Goal: Task Accomplishment & Management: Complete application form

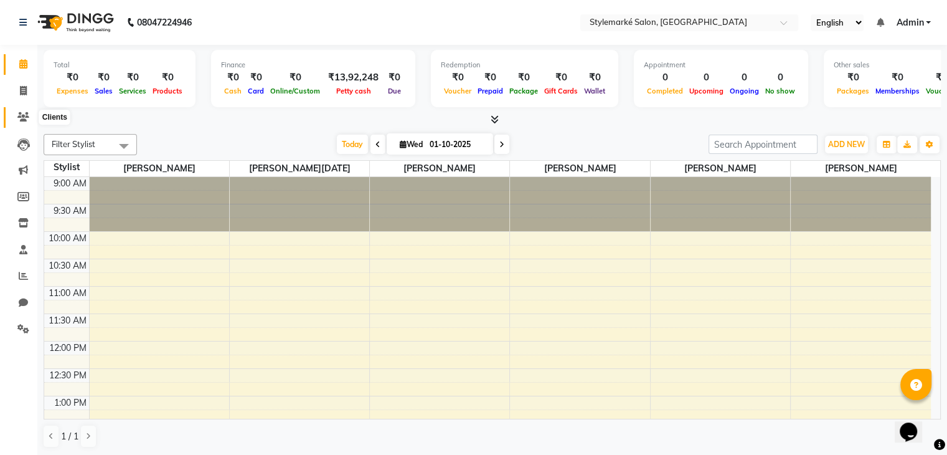
click at [24, 113] on icon at bounding box center [23, 116] width 12 height 9
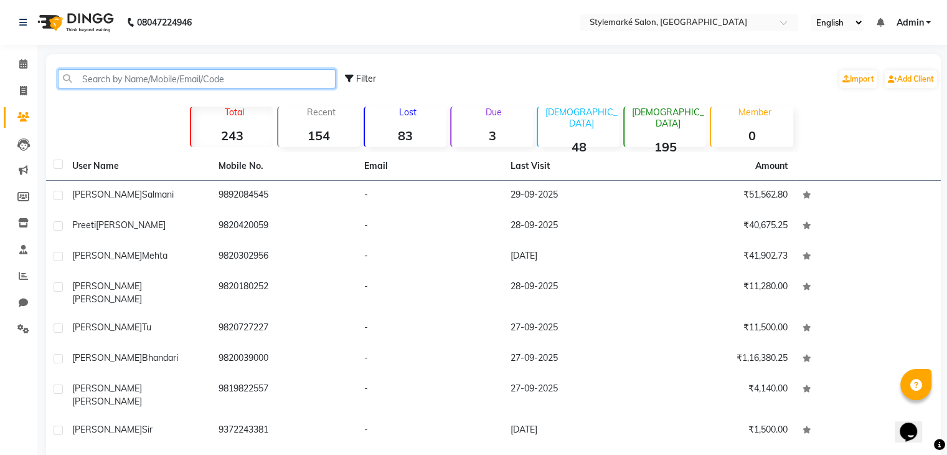
click at [163, 80] on input "text" at bounding box center [197, 78] width 278 height 19
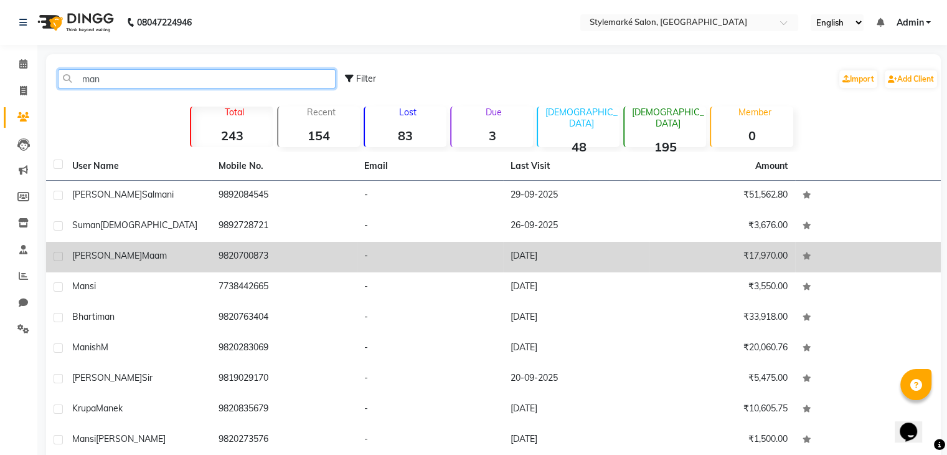
type input "man"
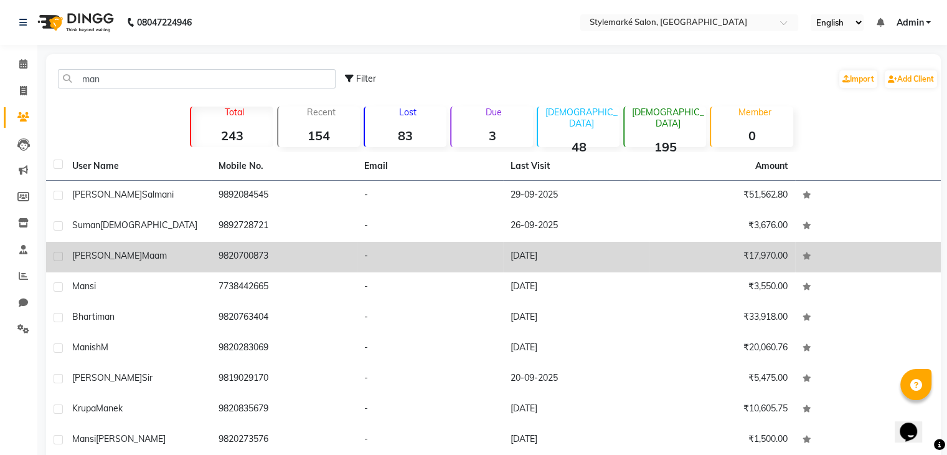
click at [140, 255] on div "Manjiri Maam" at bounding box center [137, 255] width 131 height 13
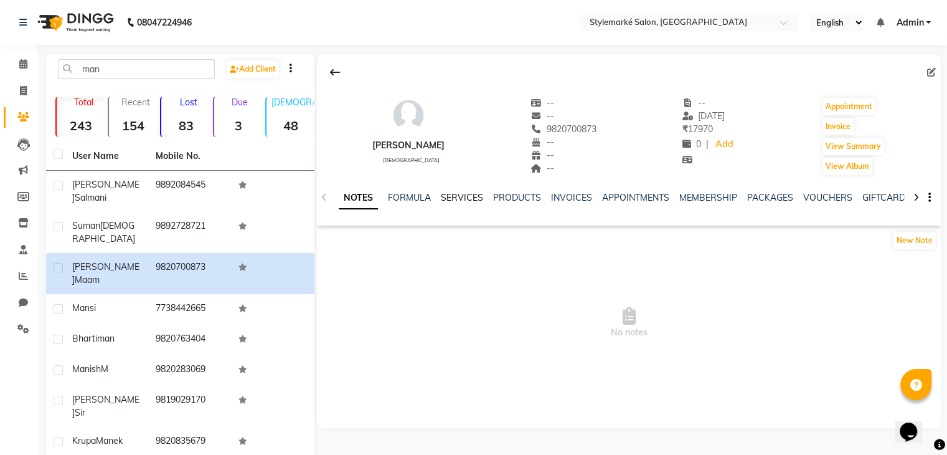
click at [467, 196] on link "SERVICES" at bounding box center [462, 197] width 42 height 11
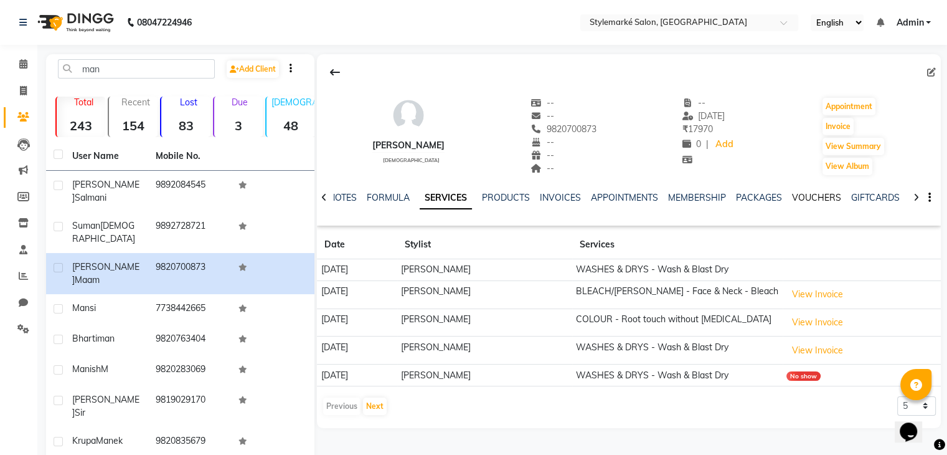
click at [817, 195] on link "VOUCHERS" at bounding box center [816, 197] width 49 height 11
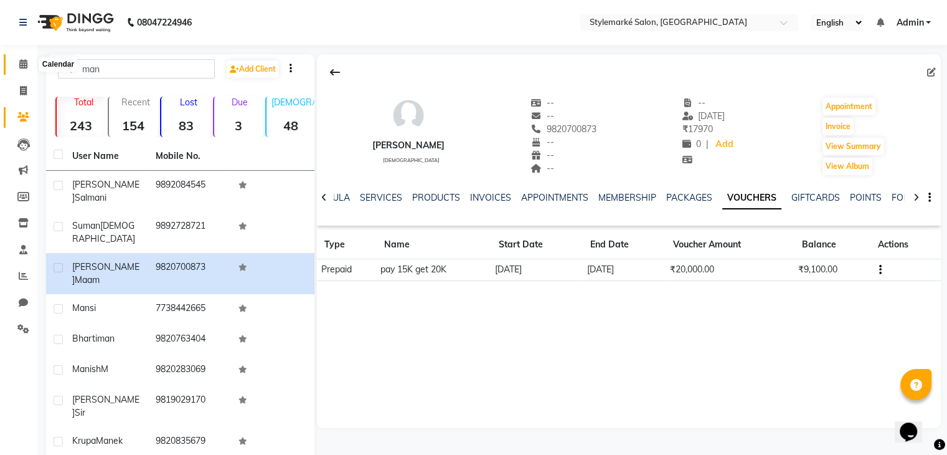
click at [17, 60] on span at bounding box center [23, 64] width 22 height 14
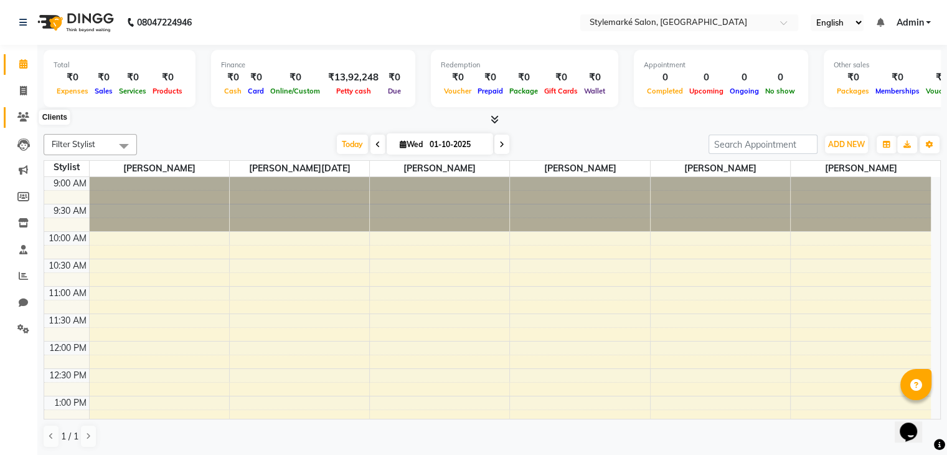
click at [20, 115] on icon at bounding box center [23, 116] width 12 height 9
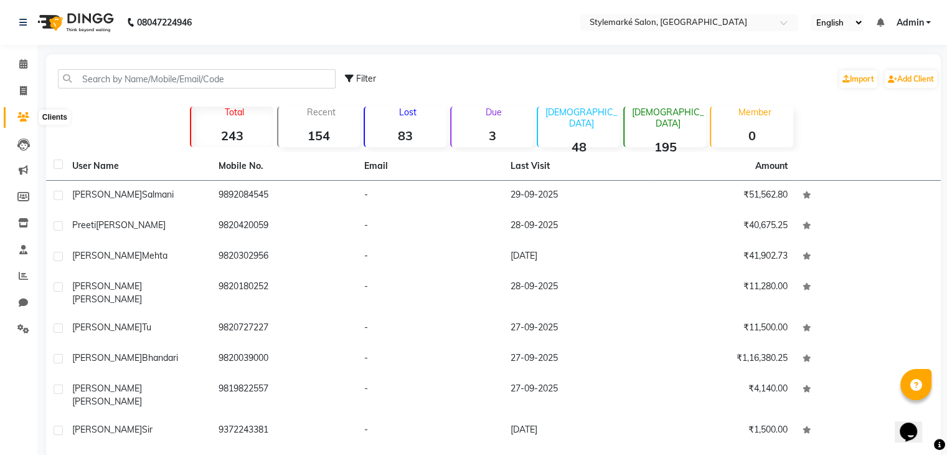
click at [25, 120] on icon at bounding box center [23, 116] width 12 height 9
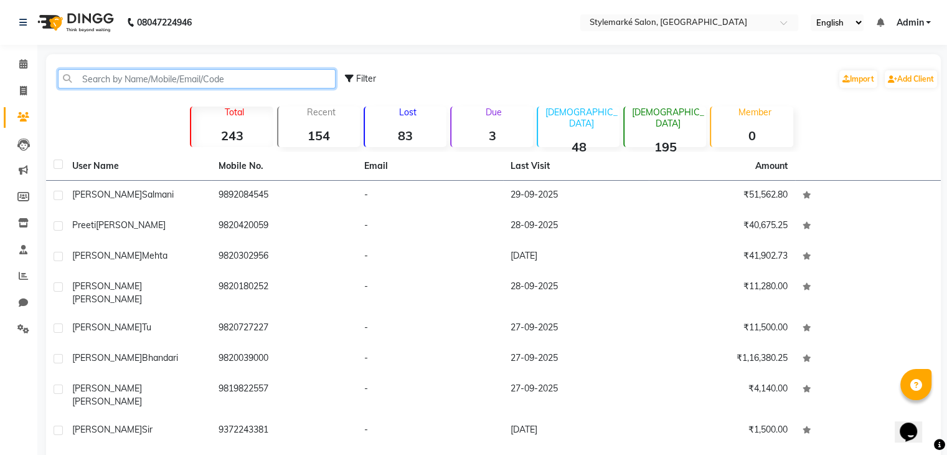
click at [145, 80] on input "text" at bounding box center [197, 78] width 278 height 19
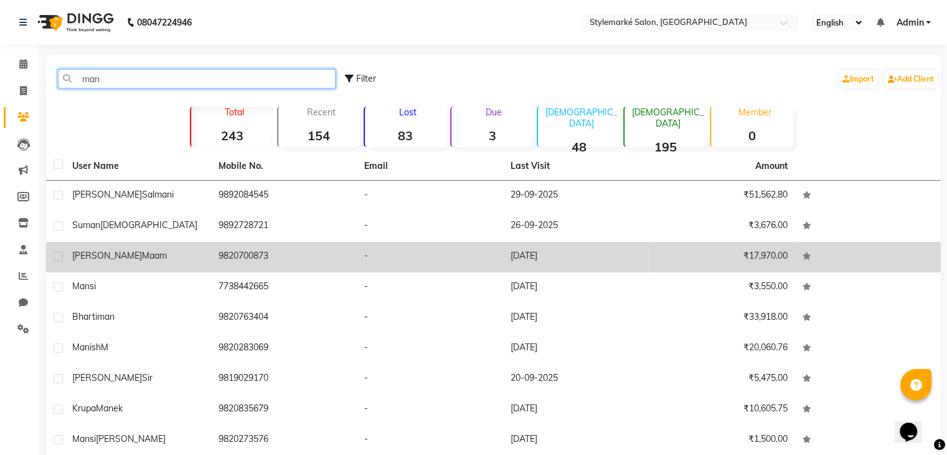
type input "man"
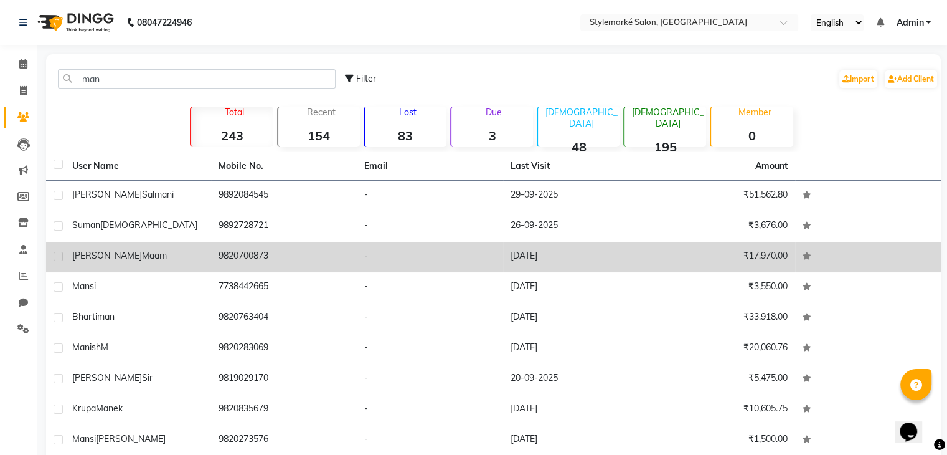
click at [174, 260] on div "Manjiri Maam" at bounding box center [137, 255] width 131 height 13
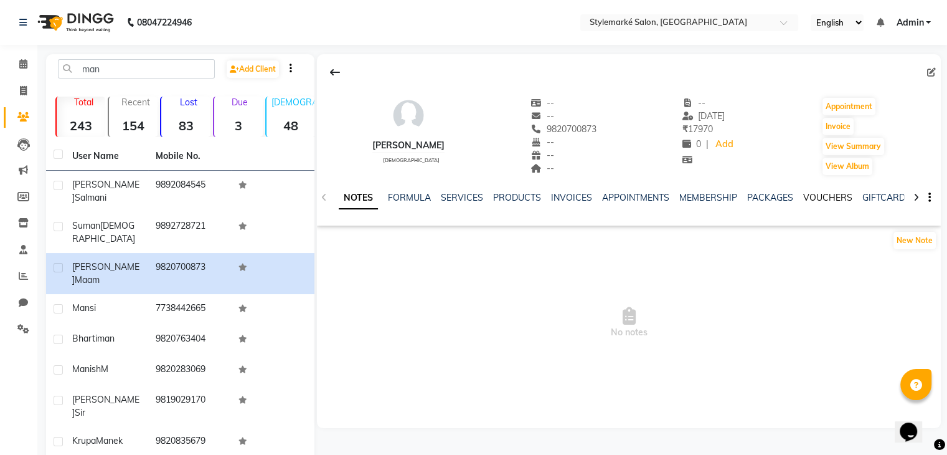
click at [812, 195] on link "VOUCHERS" at bounding box center [828, 197] width 49 height 11
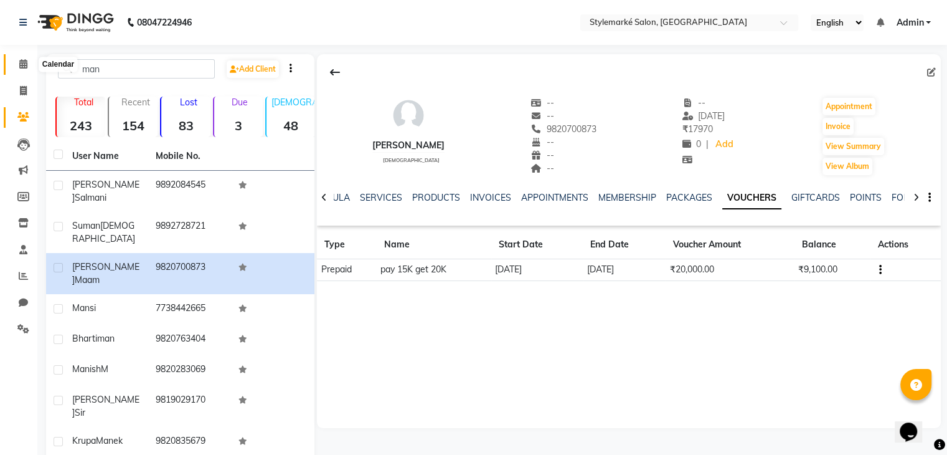
click at [22, 68] on icon at bounding box center [23, 63] width 8 height 9
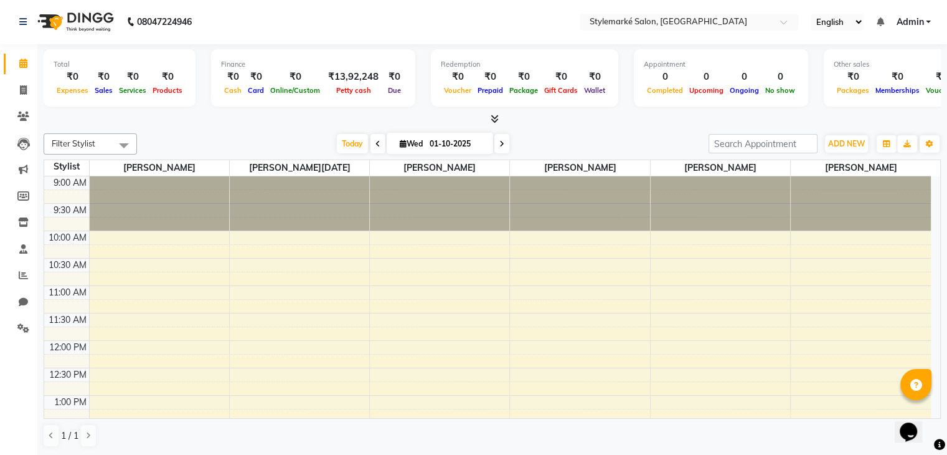
scroll to position [249, 0]
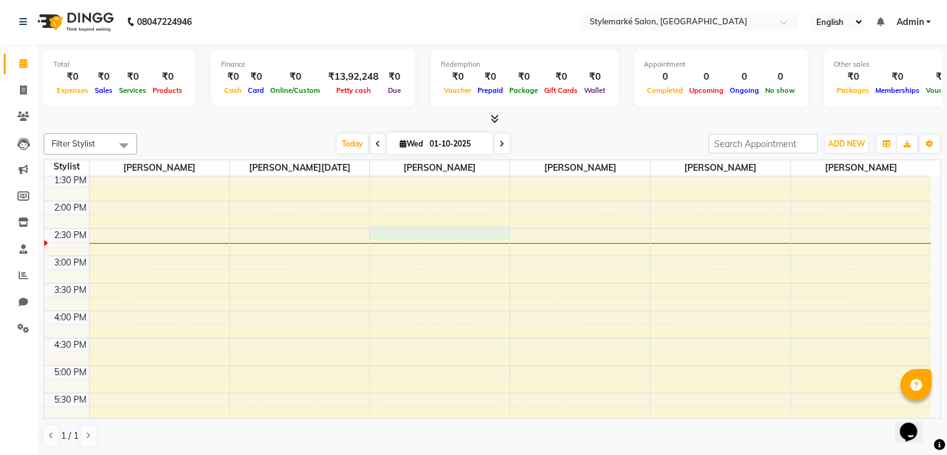
click at [424, 235] on div "9:00 AM 9:30 AM 10:00 AM 10:30 AM 11:00 AM 11:30 AM 12:00 PM 12:30 PM 1:00 PM 1…" at bounding box center [487, 255] width 887 height 657
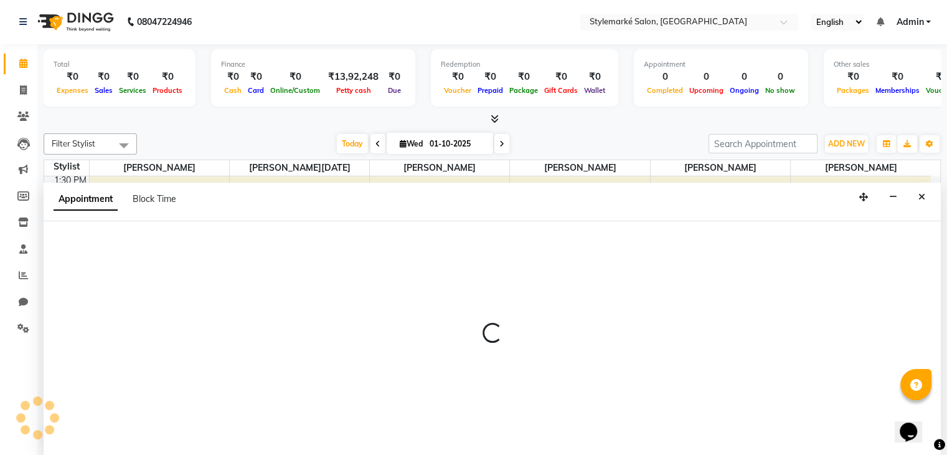
select select "71241"
select select "870"
select select "tentative"
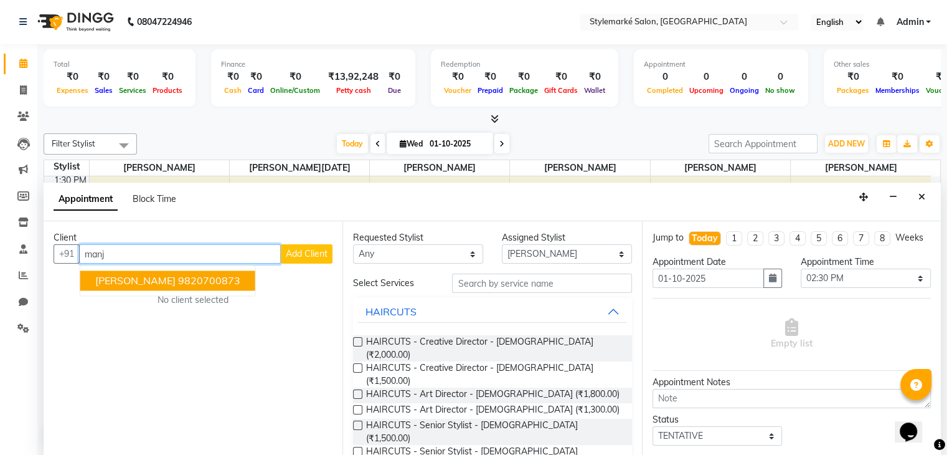
click at [158, 279] on button "Manjiri Maam 9820700873" at bounding box center [167, 281] width 175 height 20
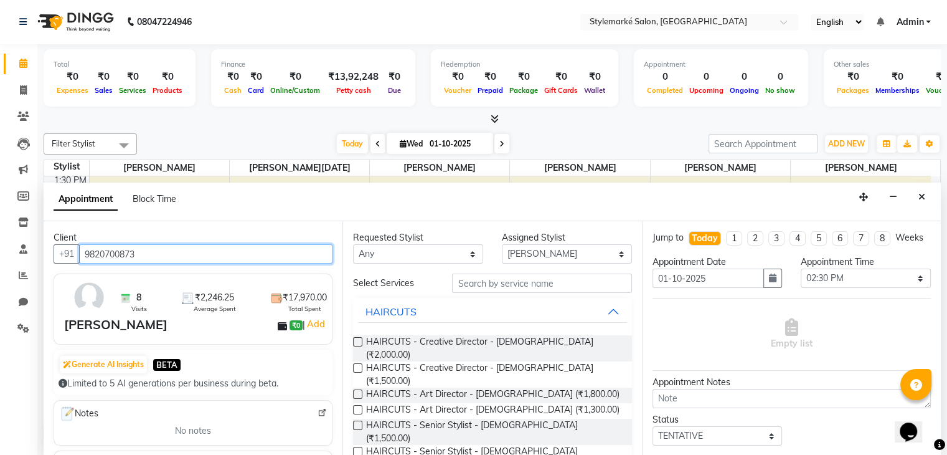
type input "9820700873"
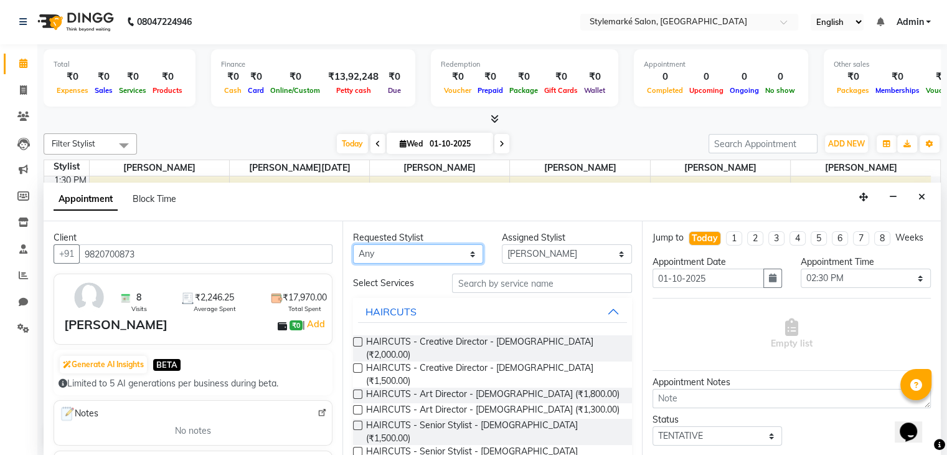
click at [471, 256] on select "Any Ganesh Mariya ⁠Mansi Dhanu ⁠Nisha Patel Salman Salmani Shafique Salmani Zam…" at bounding box center [418, 253] width 130 height 19
select select "71241"
click at [353, 244] on select "Any Ganesh Mariya ⁠Mansi Dhanu ⁠Nisha Patel Salman Salmani Shafique Salmani Zam…" at bounding box center [418, 253] width 130 height 19
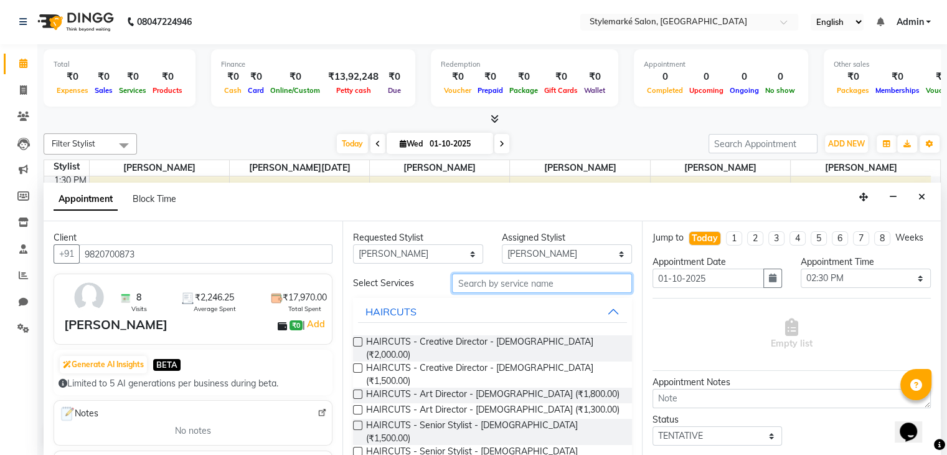
click at [492, 285] on input "text" at bounding box center [541, 282] width 179 height 19
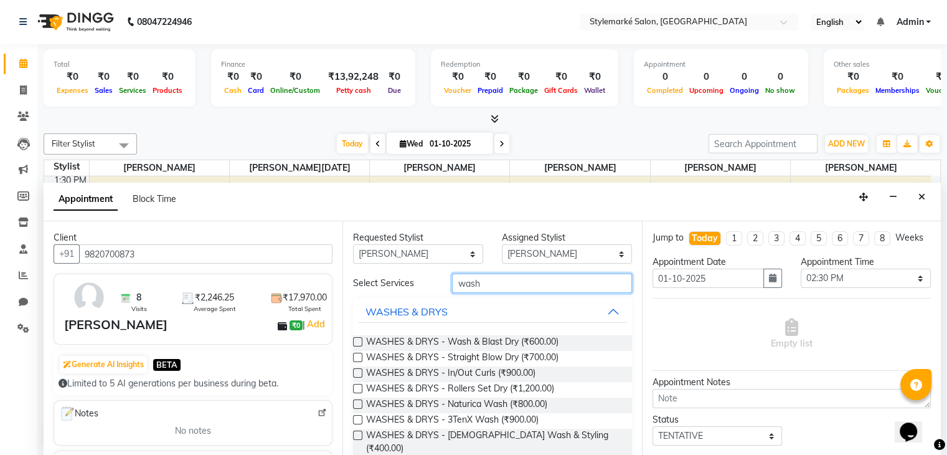
type input "wash"
click at [358, 339] on label at bounding box center [357, 341] width 9 height 9
click at [358, 339] on input "checkbox" at bounding box center [357, 343] width 8 height 8
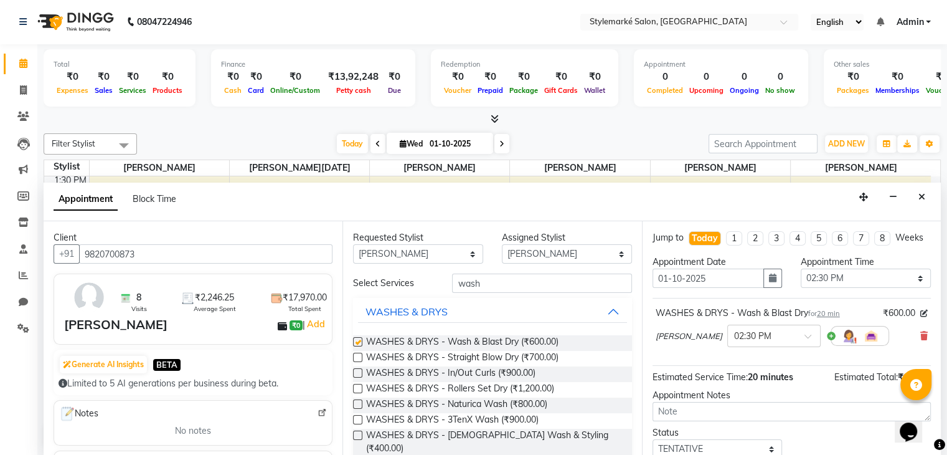
checkbox input "false"
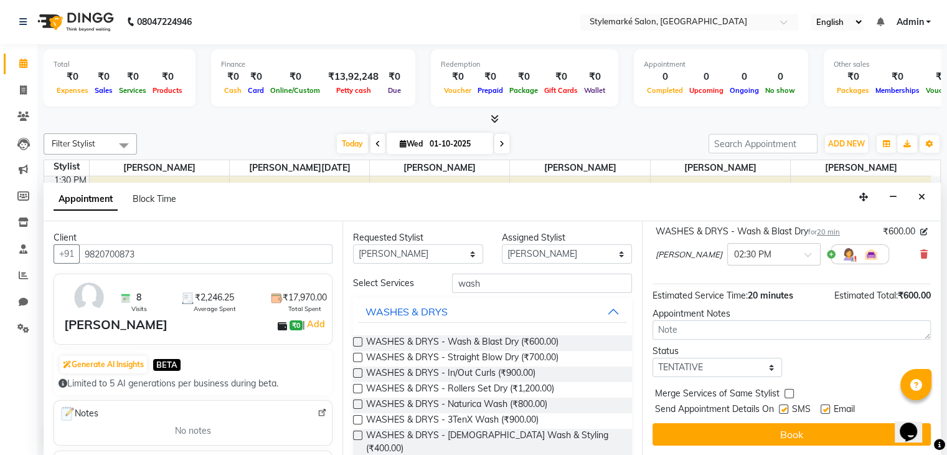
scroll to position [93, 0]
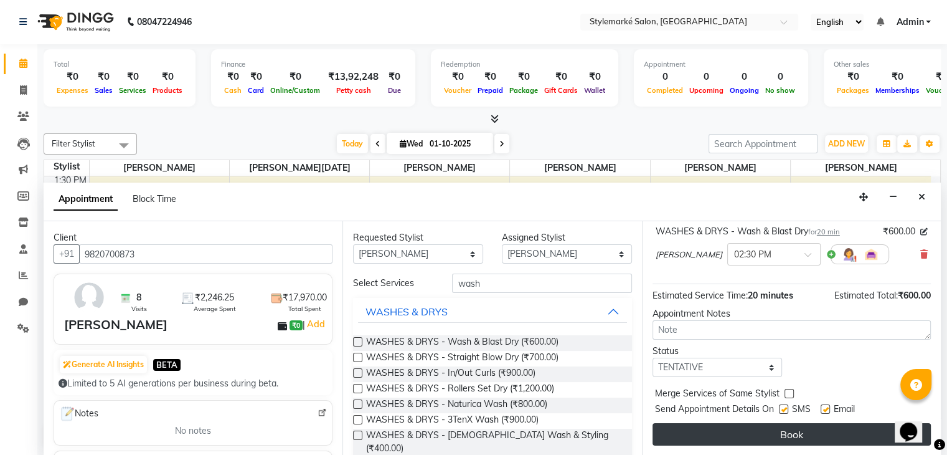
click at [780, 434] on button "Book" at bounding box center [792, 434] width 278 height 22
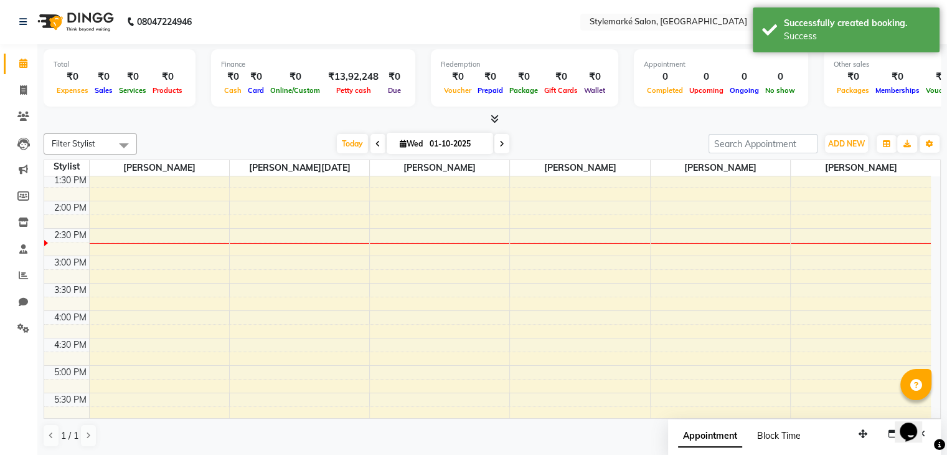
scroll to position [0, 0]
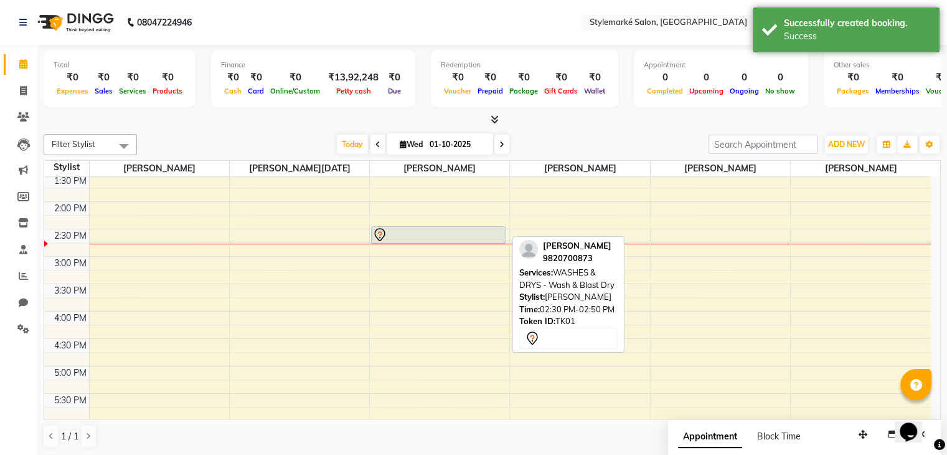
click at [447, 236] on div at bounding box center [439, 234] width 133 height 15
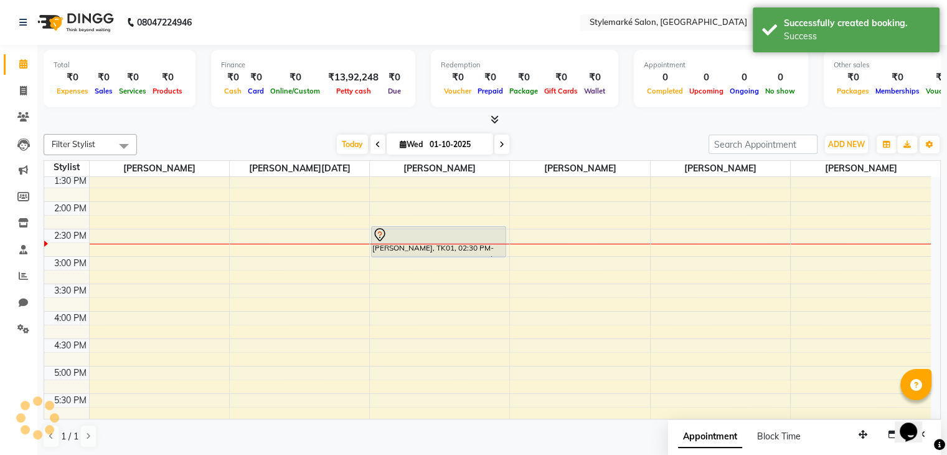
drag, startPoint x: 447, startPoint y: 241, endPoint x: 446, endPoint y: 253, distance: 11.9
click at [446, 253] on div "Manjiri Maam, TK01, 02:30 PM-02:50 PM, WASHES & DRYS - Wash & Blast Dry Manjiri…" at bounding box center [440, 256] width 140 height 657
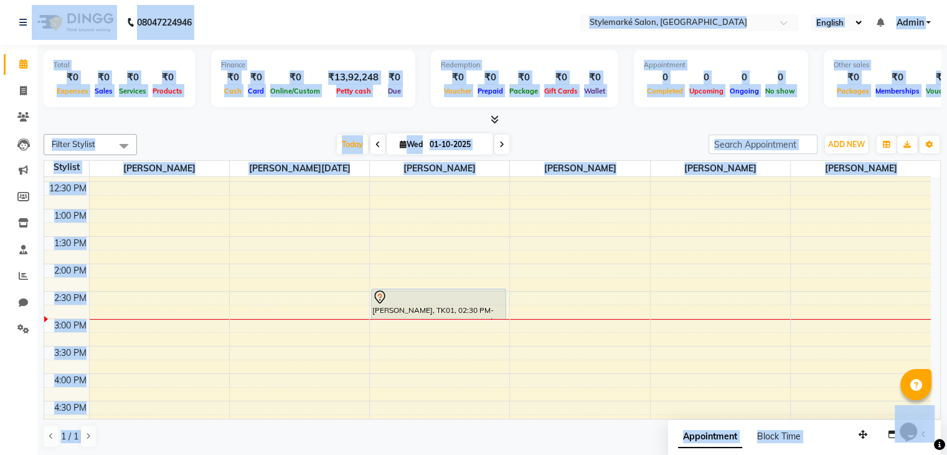
scroll to position [409, 0]
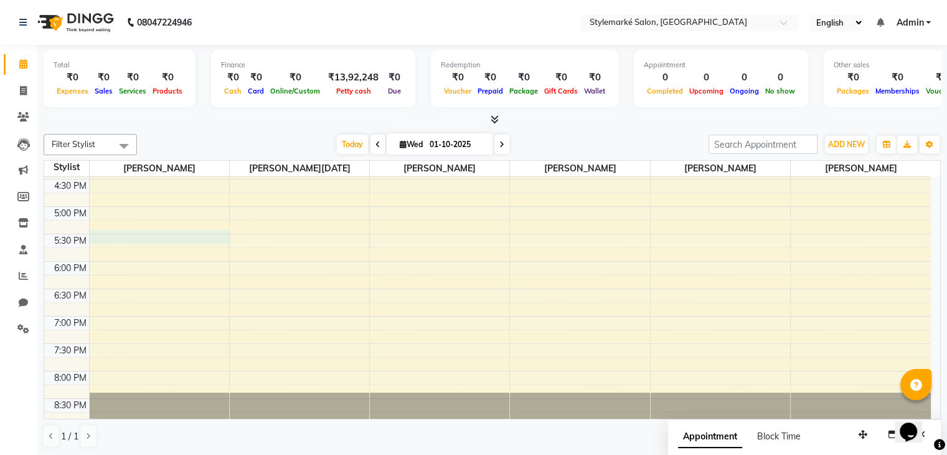
click at [142, 238] on div "9:00 AM 9:30 AM 10:00 AM 10:30 AM 11:00 AM 11:30 AM 12:00 PM 12:30 PM 1:00 PM 1…" at bounding box center [487, 96] width 887 height 657
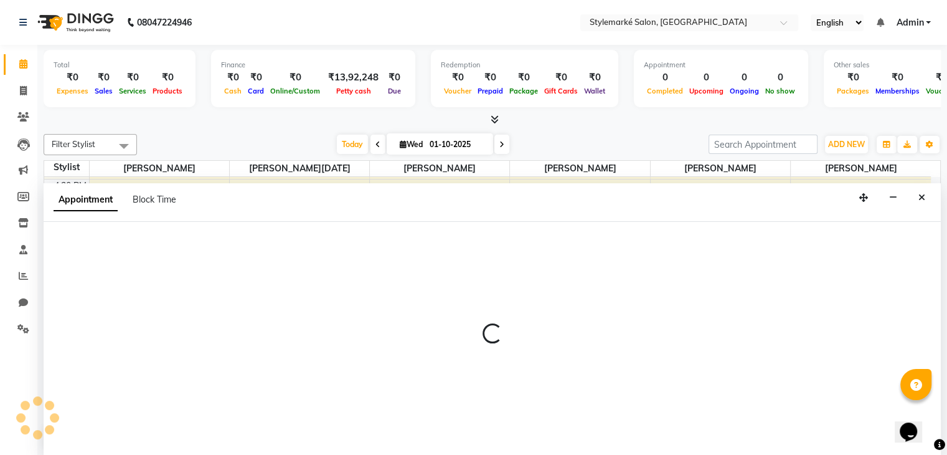
scroll to position [1, 0]
select select "71239"
select select "tentative"
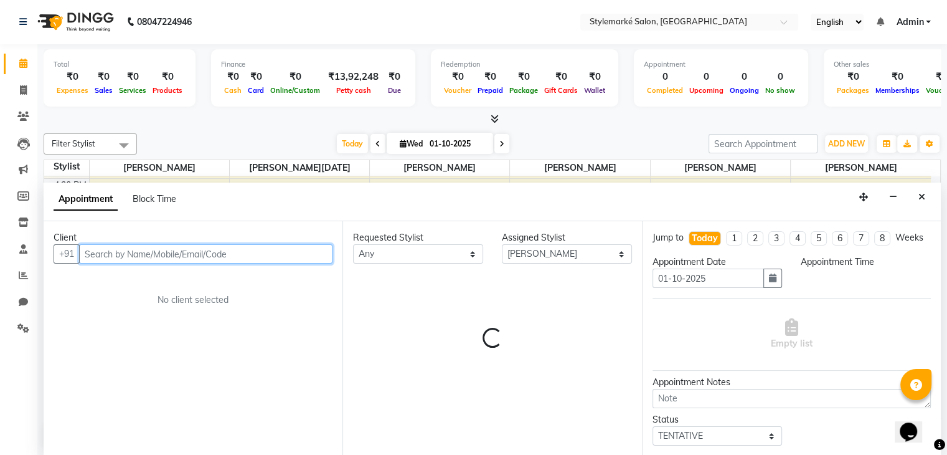
select select "1050"
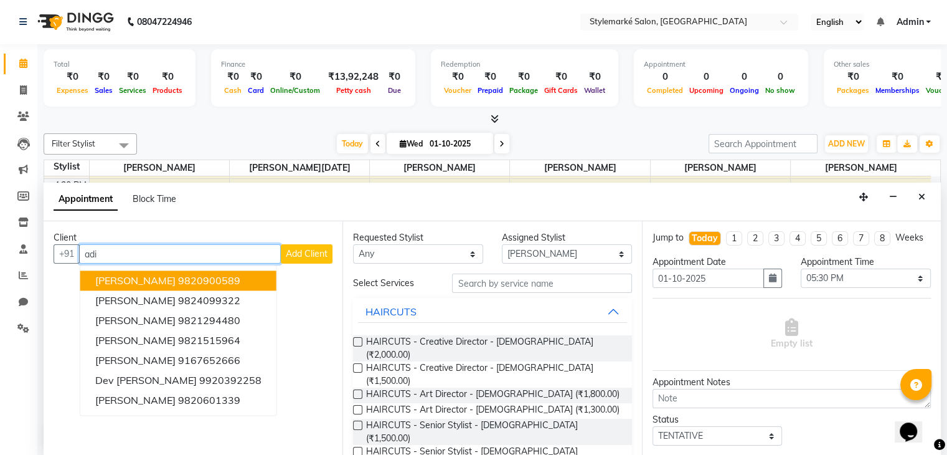
click at [247, 282] on button "Aditi tantia 9820900589" at bounding box center [178, 281] width 196 height 20
type input "9820900589"
click at [247, 282] on div "Client +91 9820900589 Aditi tantia 9820900589 Aditi Gandhi 9824099322 Priyanka …" at bounding box center [193, 338] width 299 height 234
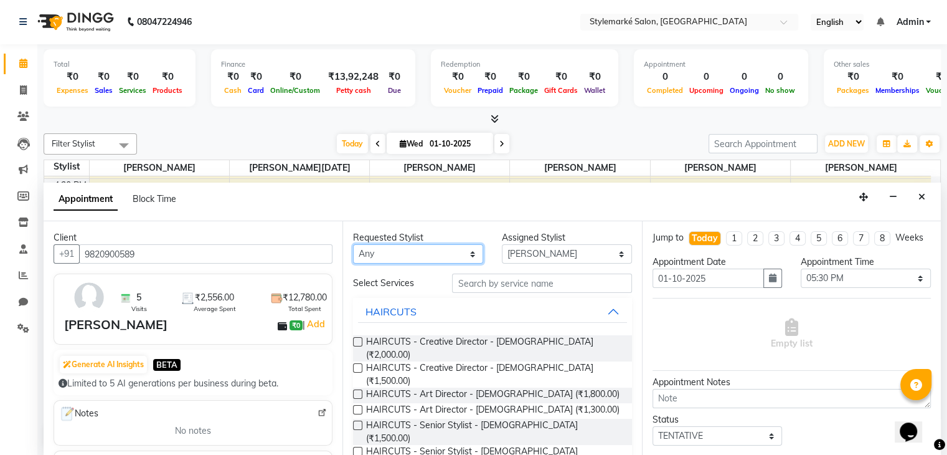
click at [430, 246] on select "Any Ganesh Mariya ⁠Mansi Dhanu ⁠Nisha Patel Salman Salmani Shafique Salmani Zam…" at bounding box center [418, 253] width 130 height 19
click at [429, 248] on select "Any Ganesh Mariya ⁠Mansi Dhanu ⁠Nisha Patel Salman Salmani Shafique Salmani Zam…" at bounding box center [418, 253] width 130 height 19
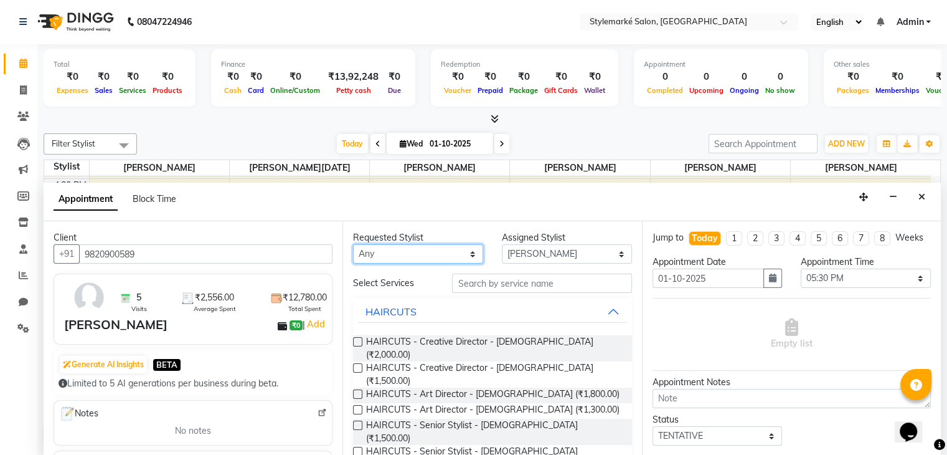
click at [429, 248] on select "Any Ganesh Mariya ⁠Mansi Dhanu ⁠Nisha Patel Salman Salmani Shafique Salmani Zam…" at bounding box center [418, 253] width 130 height 19
select select "71239"
click at [353, 244] on select "Any Ganesh Mariya ⁠Mansi Dhanu ⁠Nisha Patel Salman Salmani Shafique Salmani Zam…" at bounding box center [418, 253] width 130 height 19
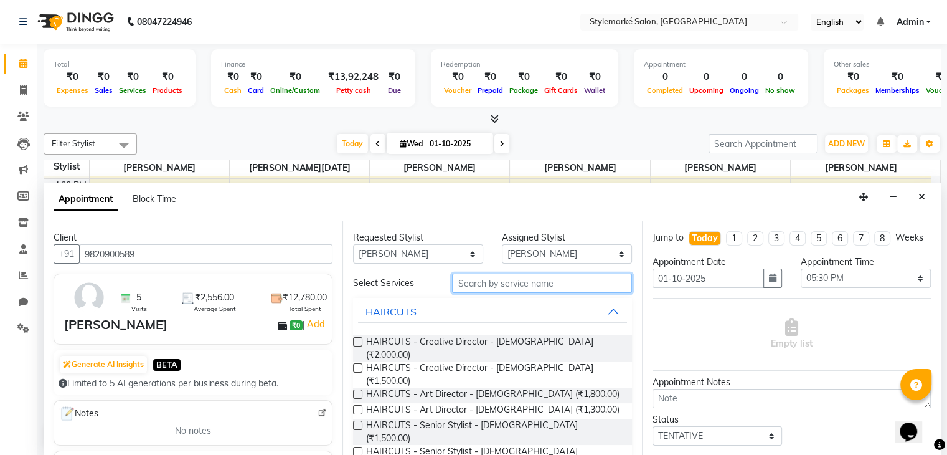
click at [481, 286] on input "text" at bounding box center [541, 282] width 179 height 19
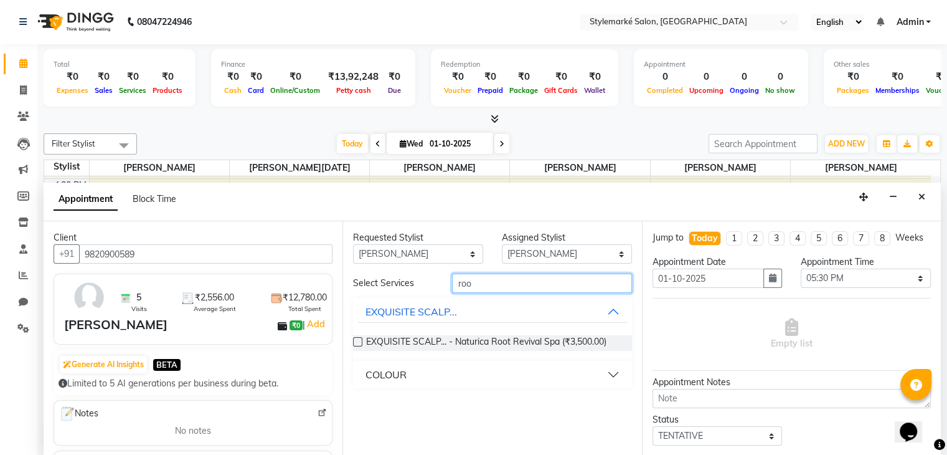
type input "roo"
click at [612, 379] on button "COLOUR" at bounding box center [492, 374] width 268 height 22
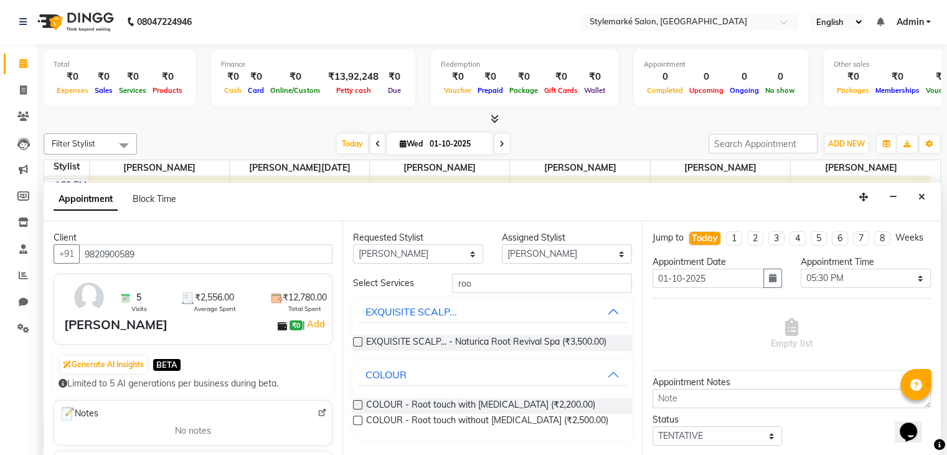
click at [356, 420] on label at bounding box center [357, 420] width 9 height 9
click at [356, 420] on input "checkbox" at bounding box center [357, 421] width 8 height 8
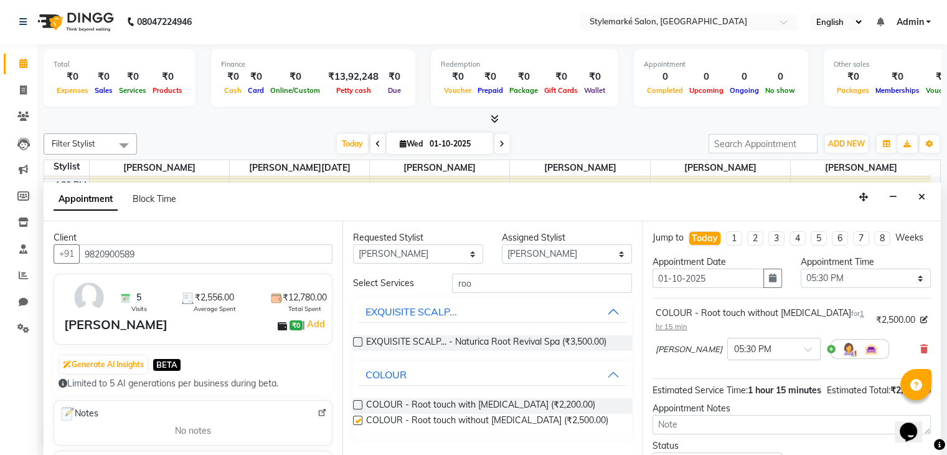
checkbox input "false"
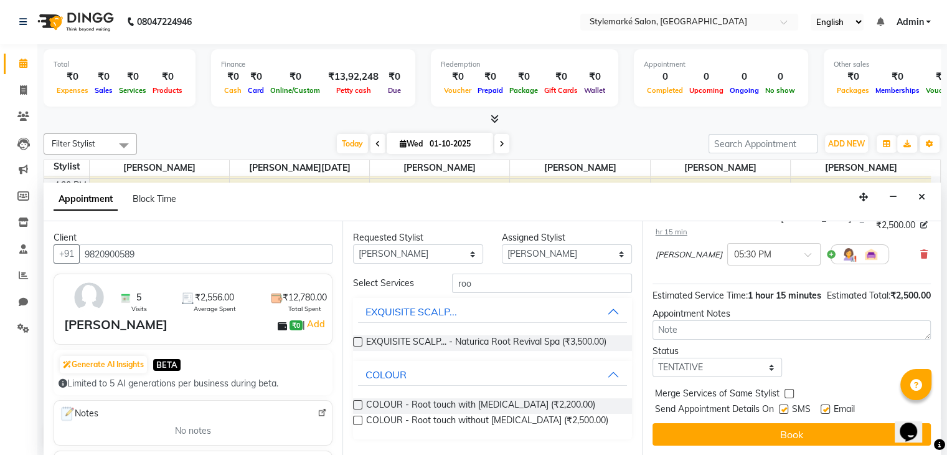
scroll to position [119, 0]
drag, startPoint x: 921, startPoint y: 195, endPoint x: 926, endPoint y: 217, distance: 22.2
click at [921, 195] on icon "Close" at bounding box center [922, 196] width 7 height 9
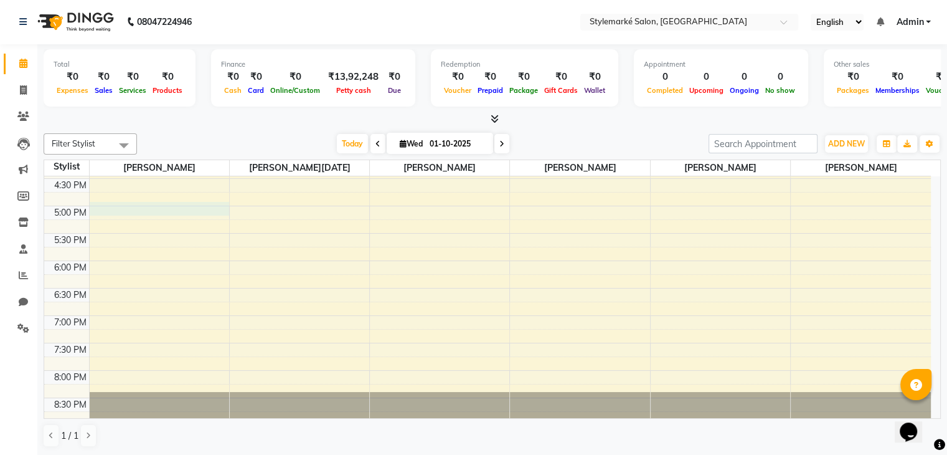
click at [115, 205] on div "9:00 AM 9:30 AM 10:00 AM 10:30 AM 11:00 AM 11:30 AM 12:00 PM 12:30 PM 1:00 PM 1…" at bounding box center [487, 96] width 887 height 657
select select "71239"
select select "1020"
select select "tentative"
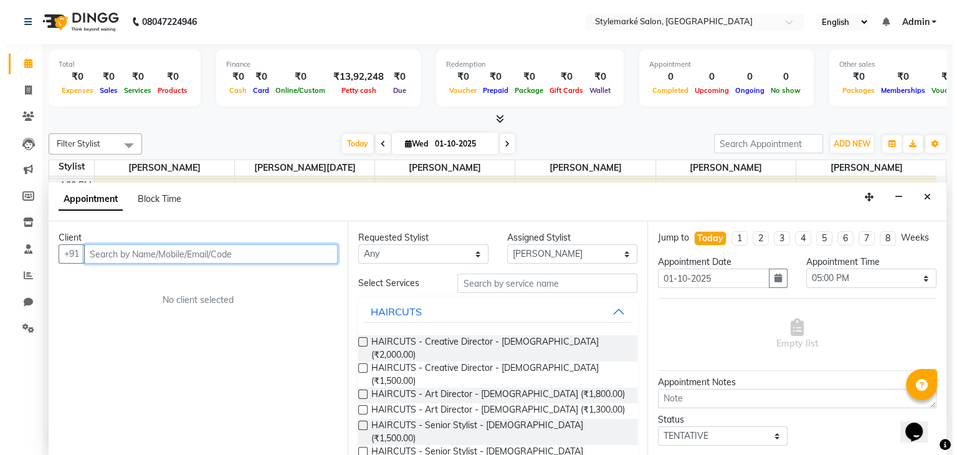
scroll to position [0, 0]
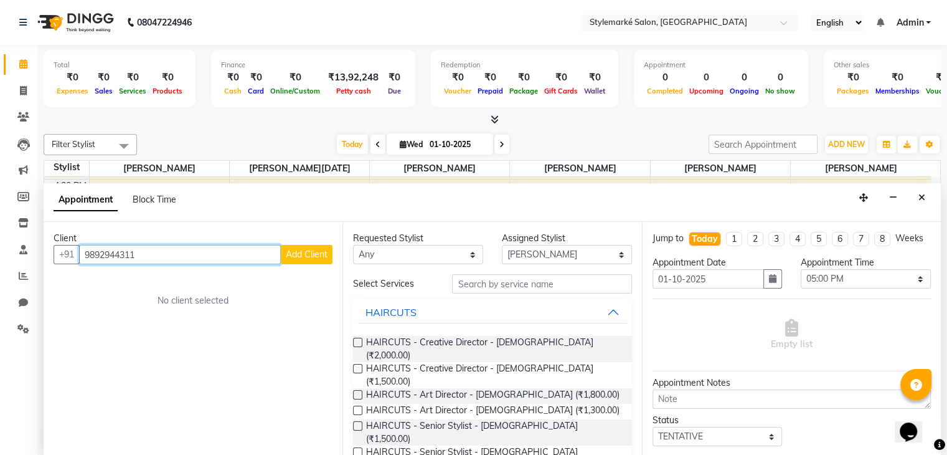
type input "9892944311"
click at [311, 254] on span "Add Client" at bounding box center [307, 254] width 42 height 11
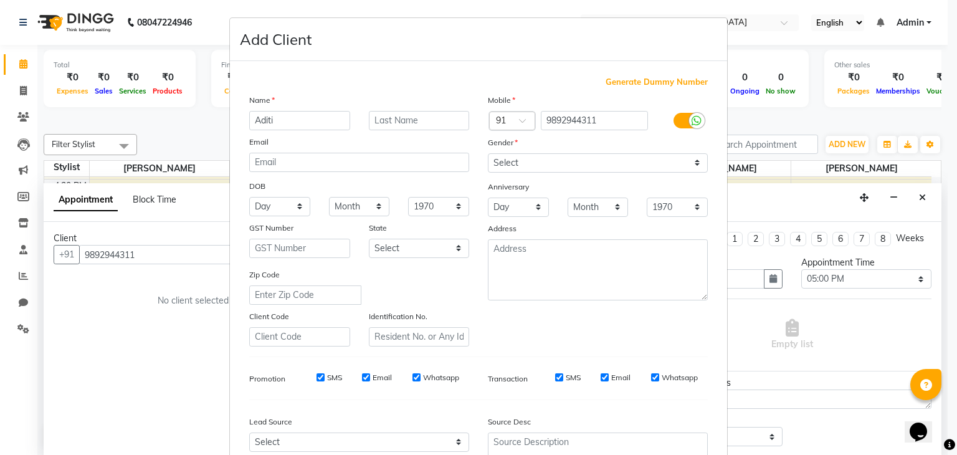
type input "Aditi"
click at [409, 116] on input "text" at bounding box center [419, 120] width 101 height 19
click at [686, 158] on select "Select Male Female Other Prefer Not To Say" at bounding box center [598, 162] width 220 height 19
select select "female"
click at [488, 154] on select "Select Male Female Other Prefer Not To Say" at bounding box center [598, 162] width 220 height 19
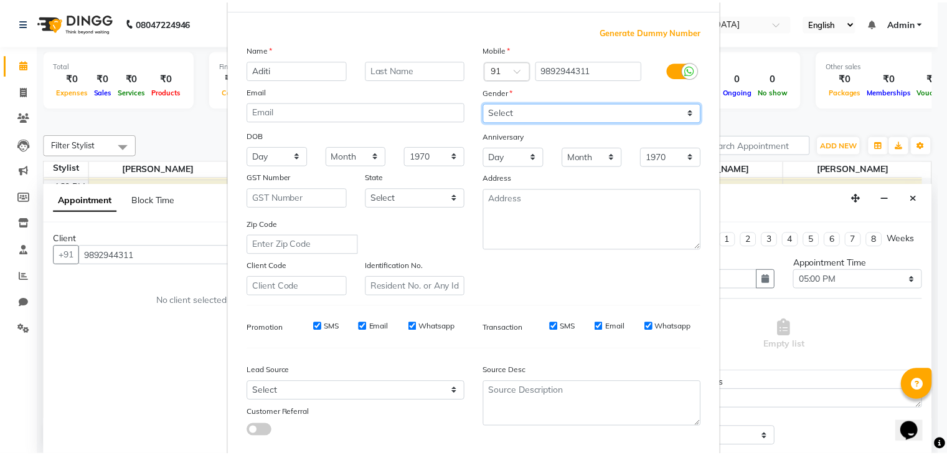
scroll to position [125, 0]
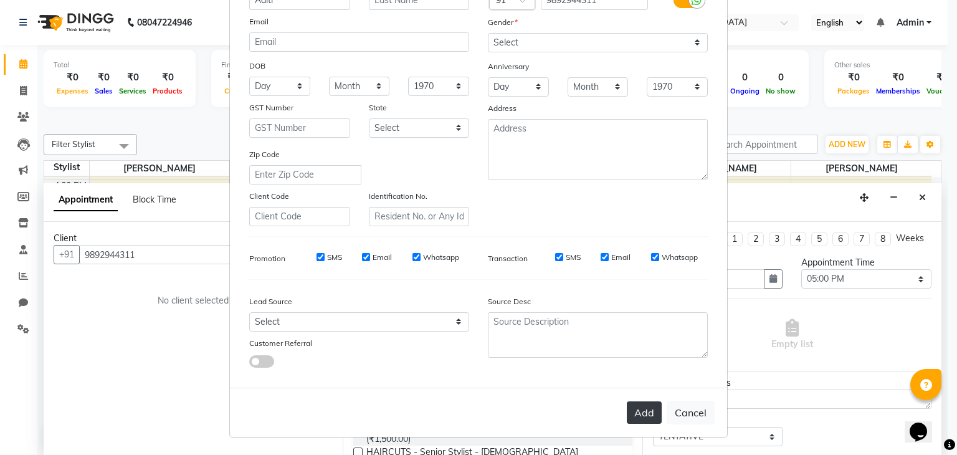
click at [655, 409] on button "Add" at bounding box center [644, 412] width 35 height 22
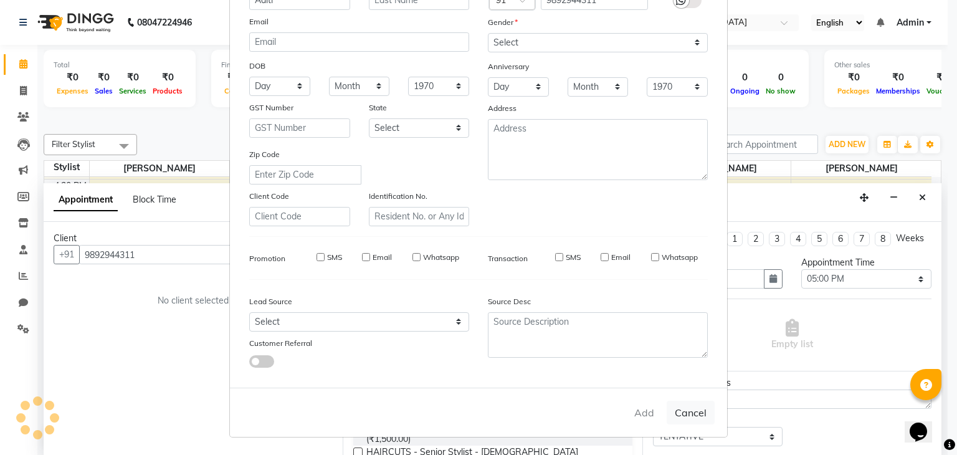
select select
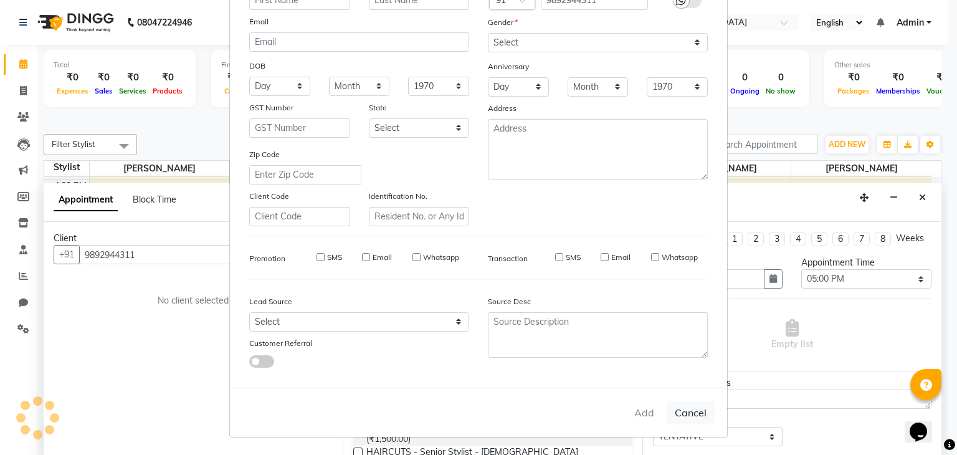
select select
checkbox input "false"
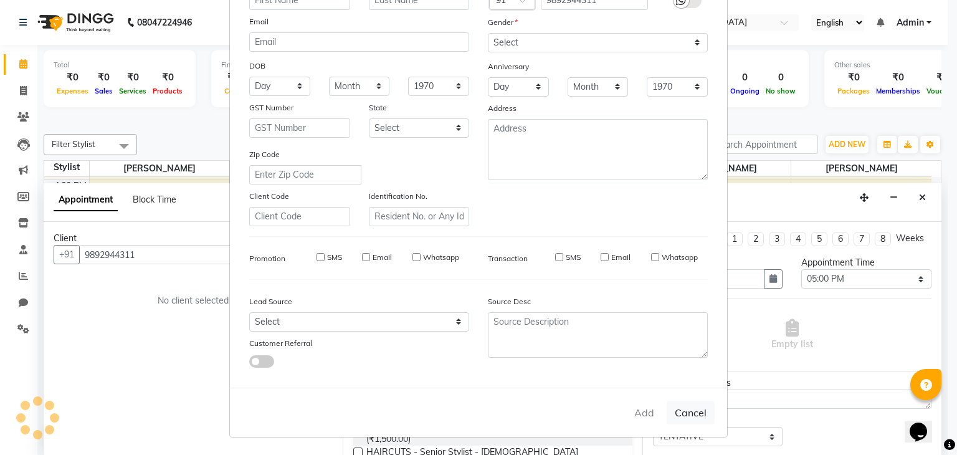
checkbox input "false"
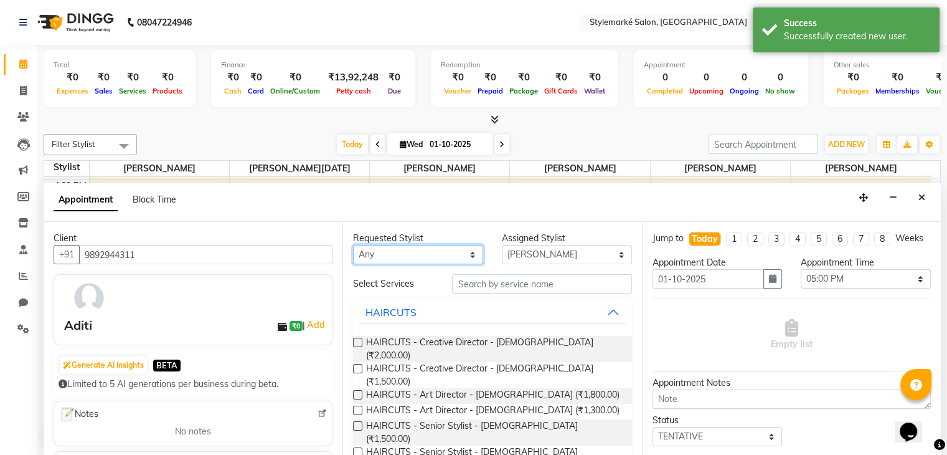
click at [432, 249] on select "Any Ganesh Mariya ⁠Mansi Dhanu ⁠Nisha Patel Salman Salmani Shafique Salmani Zam…" at bounding box center [418, 254] width 130 height 19
select select "71239"
click at [353, 245] on select "Any Ganesh Mariya ⁠Mansi Dhanu ⁠Nisha Patel Salman Salmani Shafique Salmani Zam…" at bounding box center [418, 254] width 130 height 19
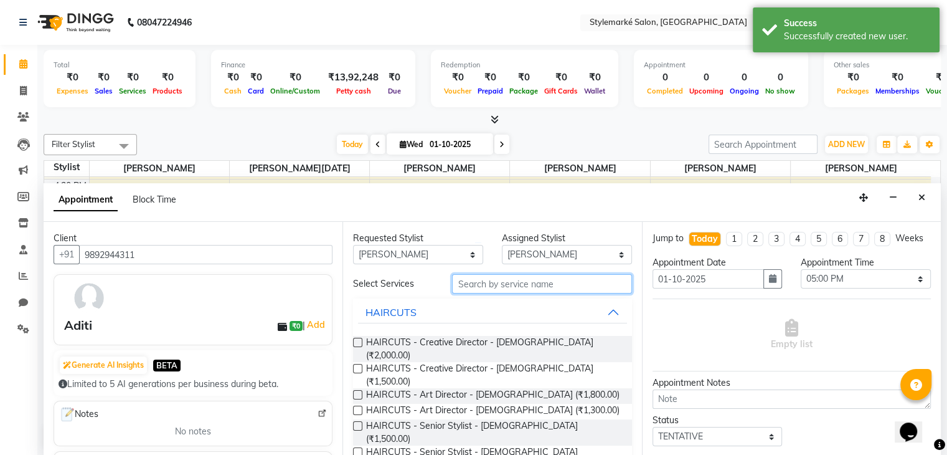
click at [478, 286] on input "text" at bounding box center [541, 283] width 179 height 19
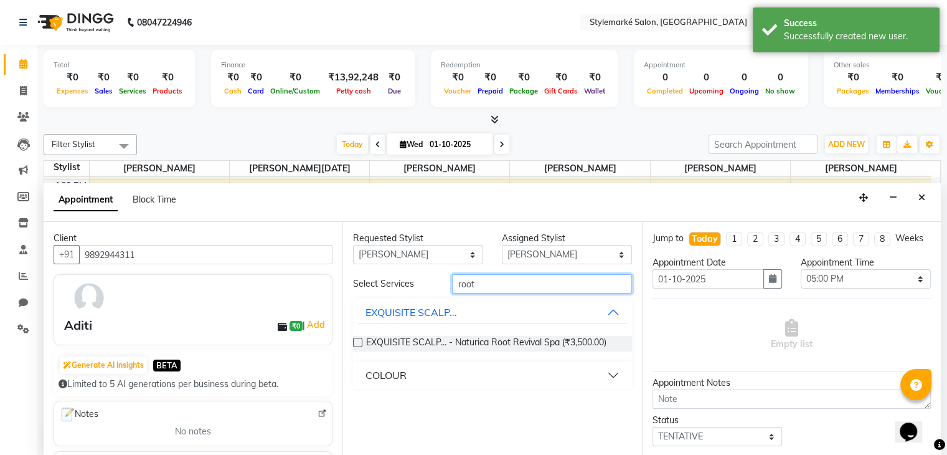
type input "root"
click at [615, 370] on button "COLOUR" at bounding box center [492, 375] width 268 height 22
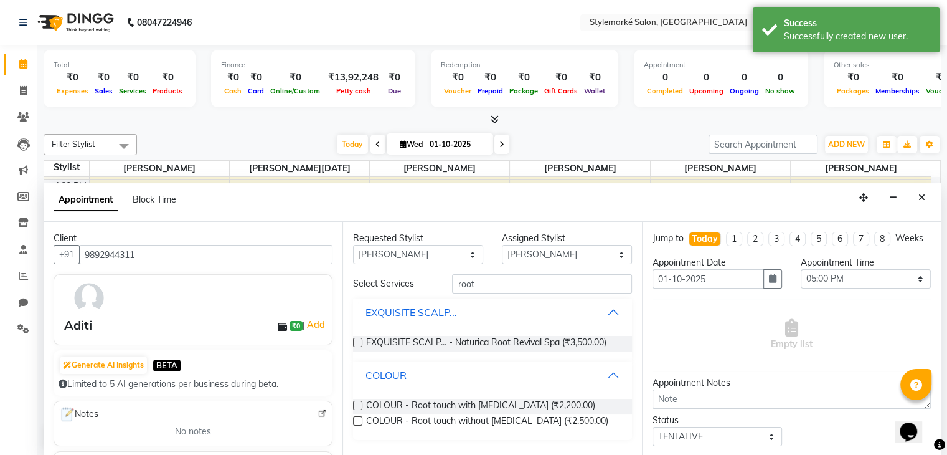
click at [359, 422] on label at bounding box center [357, 420] width 9 height 9
click at [359, 422] on input "checkbox" at bounding box center [357, 422] width 8 height 8
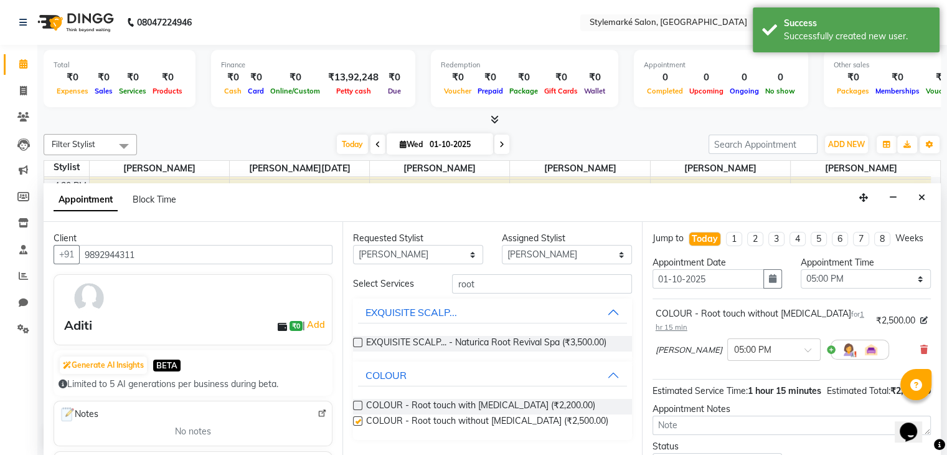
checkbox input "false"
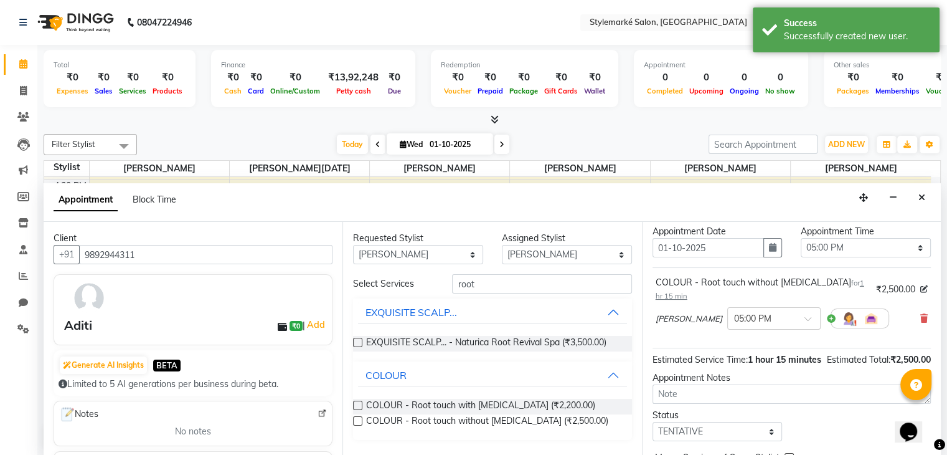
scroll to position [119, 0]
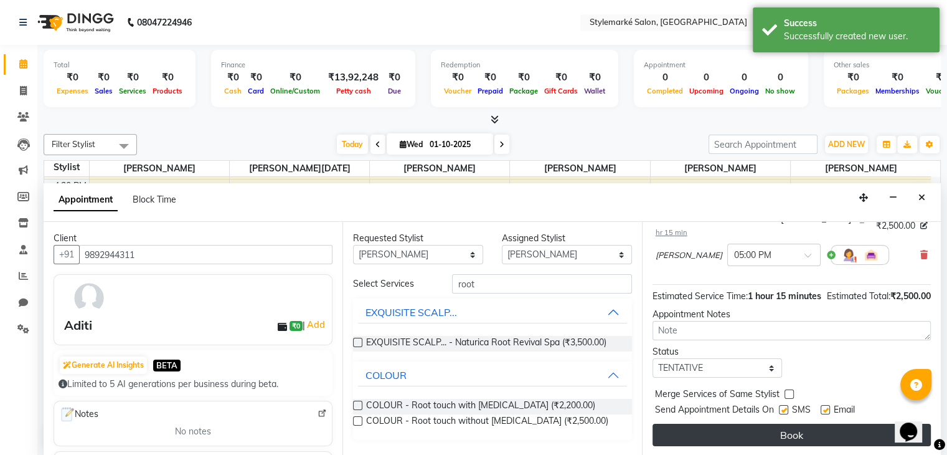
click at [770, 433] on button "Book" at bounding box center [792, 435] width 278 height 22
